Goal: Information Seeking & Learning: Learn about a topic

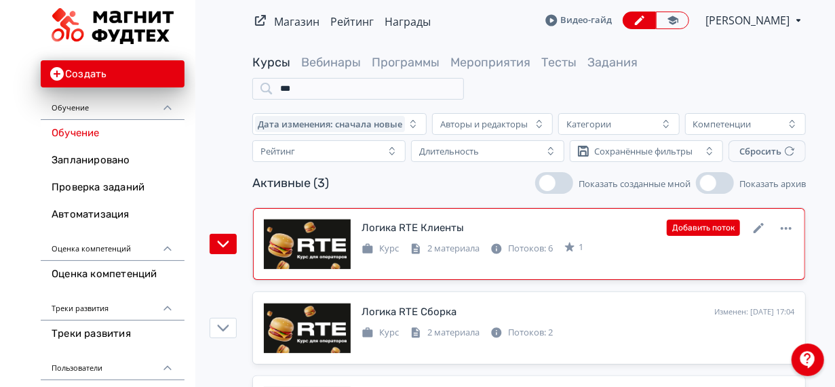
type input "***"
click at [497, 222] on div "Логика RTE Клиенты Изменен: [DATE] 12:29 Добавить поток" at bounding box center [578, 228] width 433 height 18
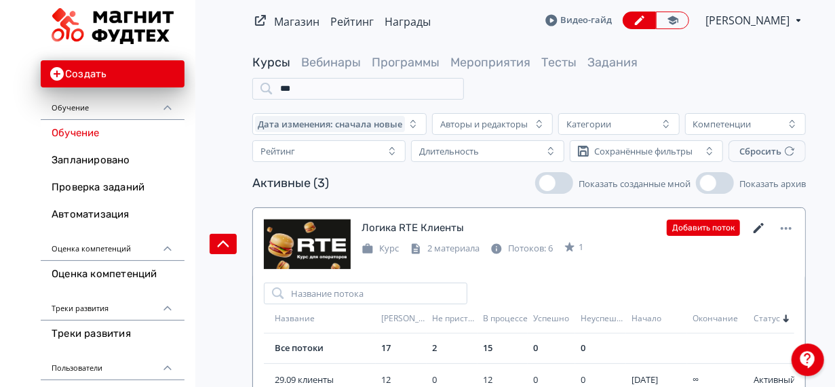
click at [755, 229] on icon at bounding box center [759, 228] width 16 height 16
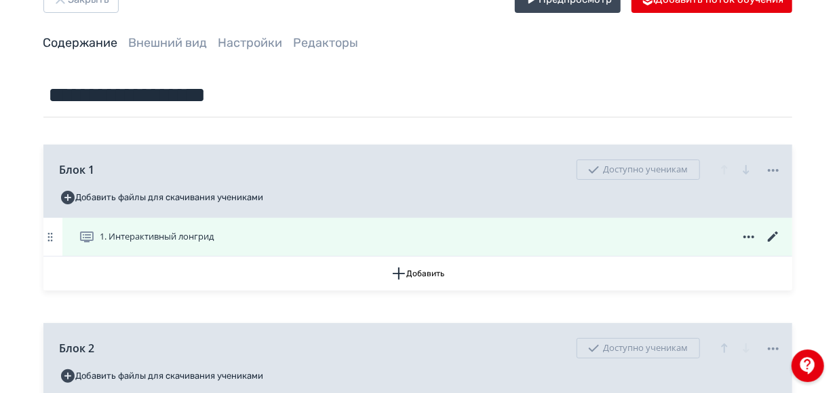
scroll to position [47, 0]
click at [414, 235] on div "1. Интерактивный лонгрид" at bounding box center [430, 236] width 703 height 16
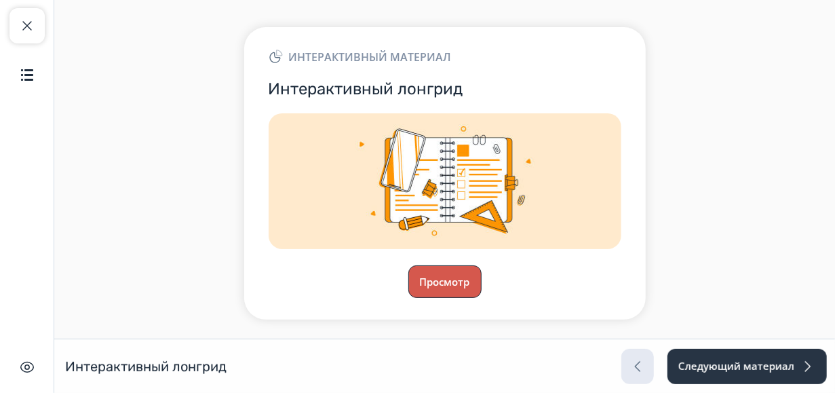
click at [456, 281] on button "Просмотр" at bounding box center [444, 281] width 73 height 33
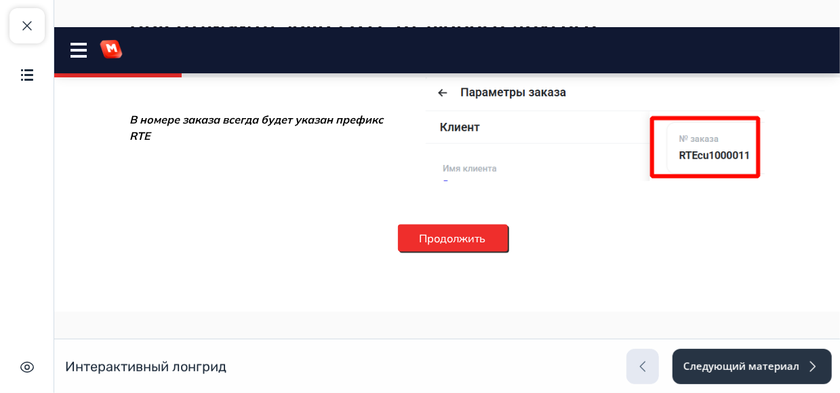
click at [451, 232] on button "Продолжить" at bounding box center [452, 237] width 110 height 27
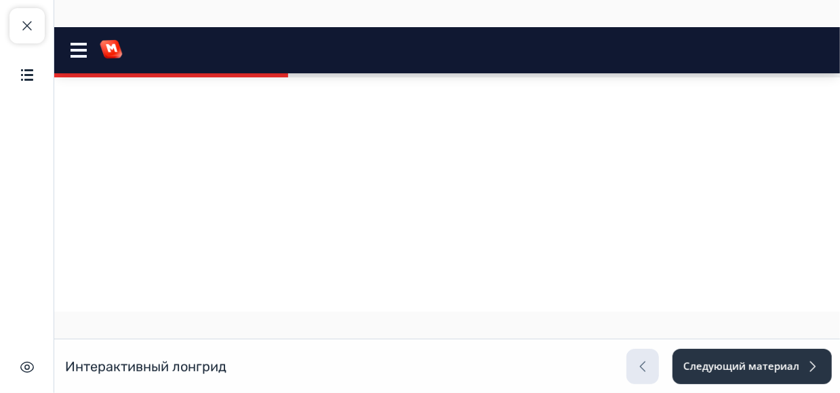
scroll to position [1028, 0]
